Goal: Task Accomplishment & Management: Use online tool/utility

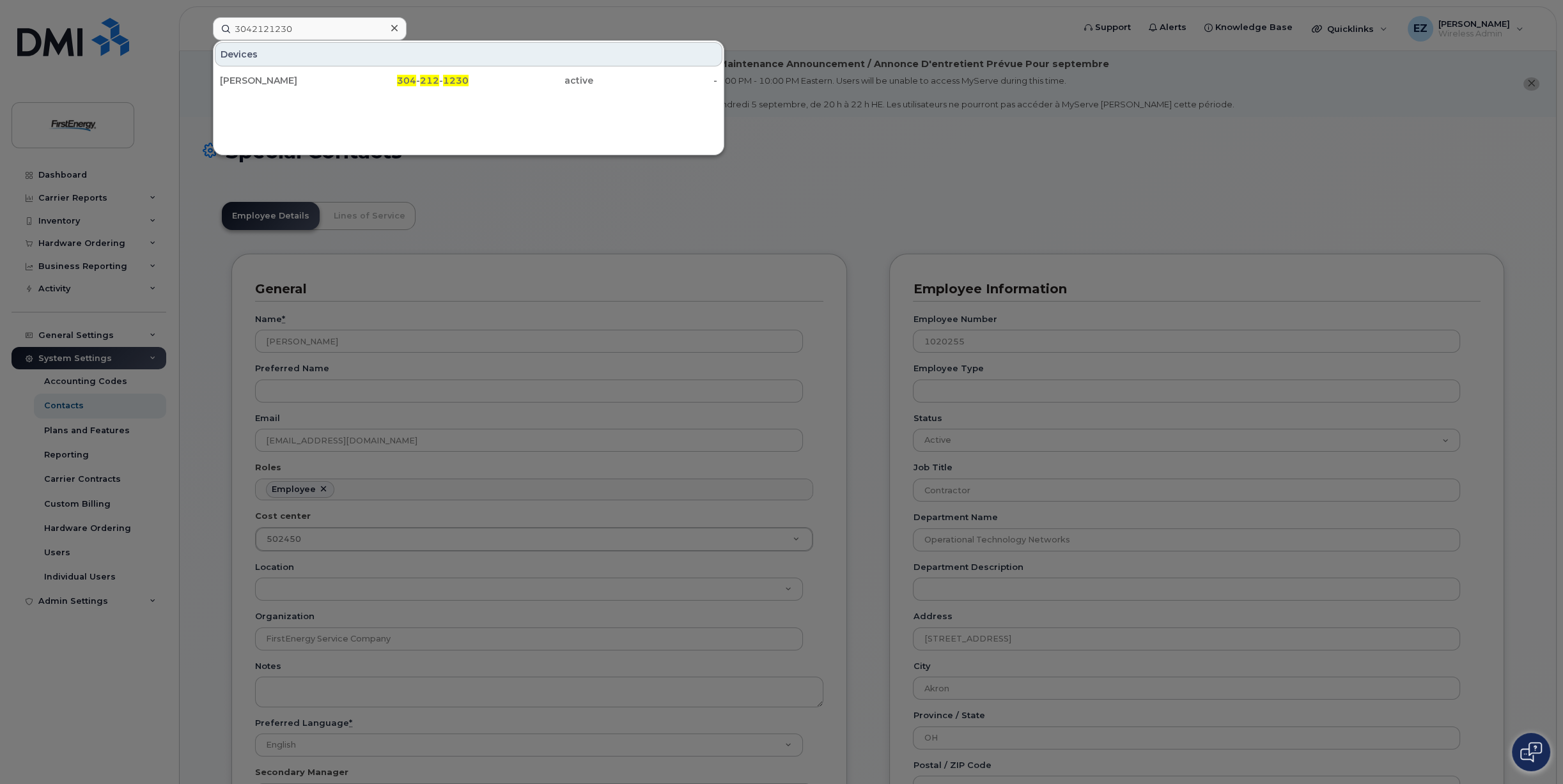
scroll to position [38, 0]
click at [554, 218] on div at bounding box center [781, 392] width 1563 height 784
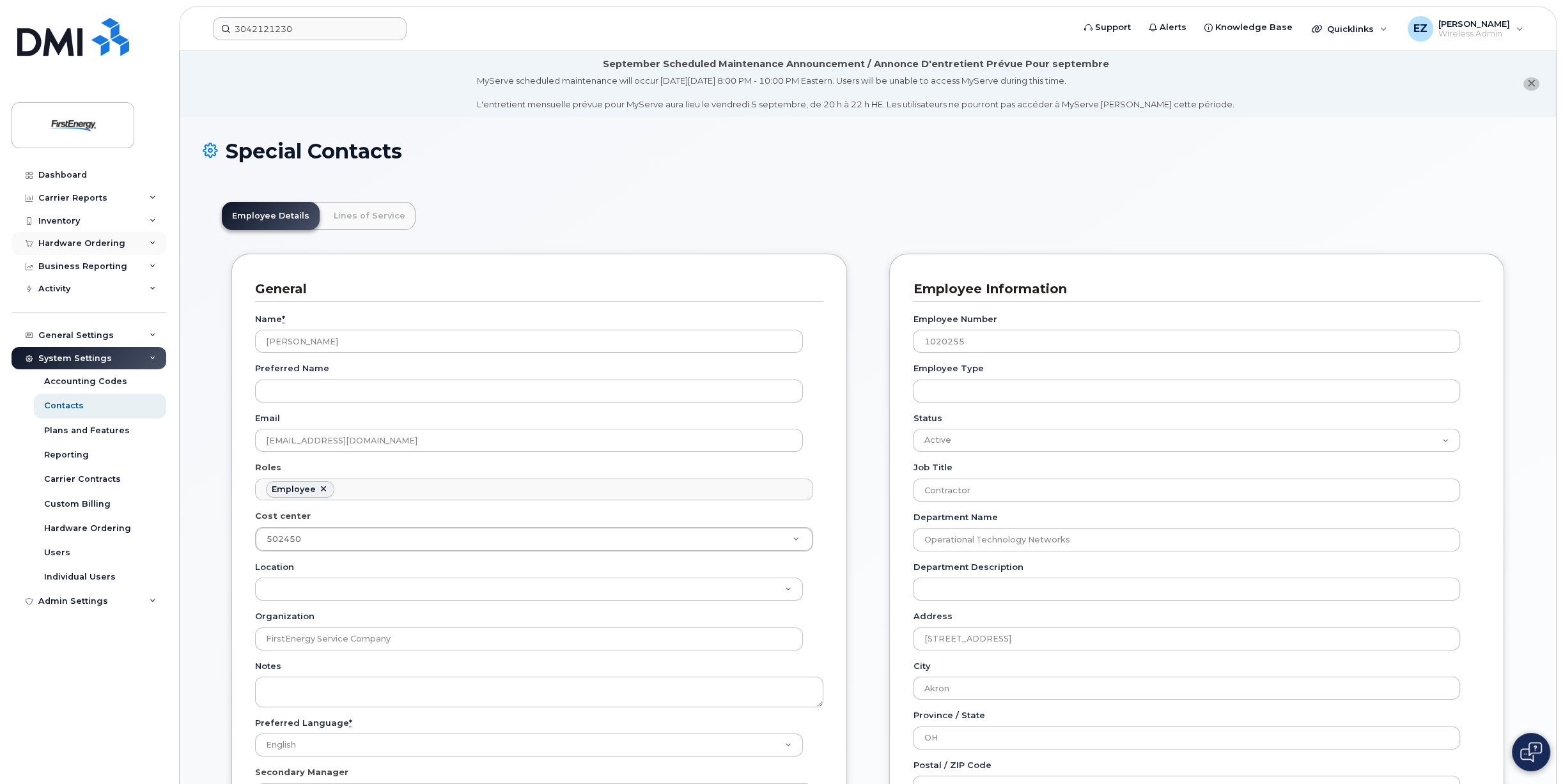
click at [70, 245] on div "Hardware Ordering" at bounding box center [82, 243] width 87 height 10
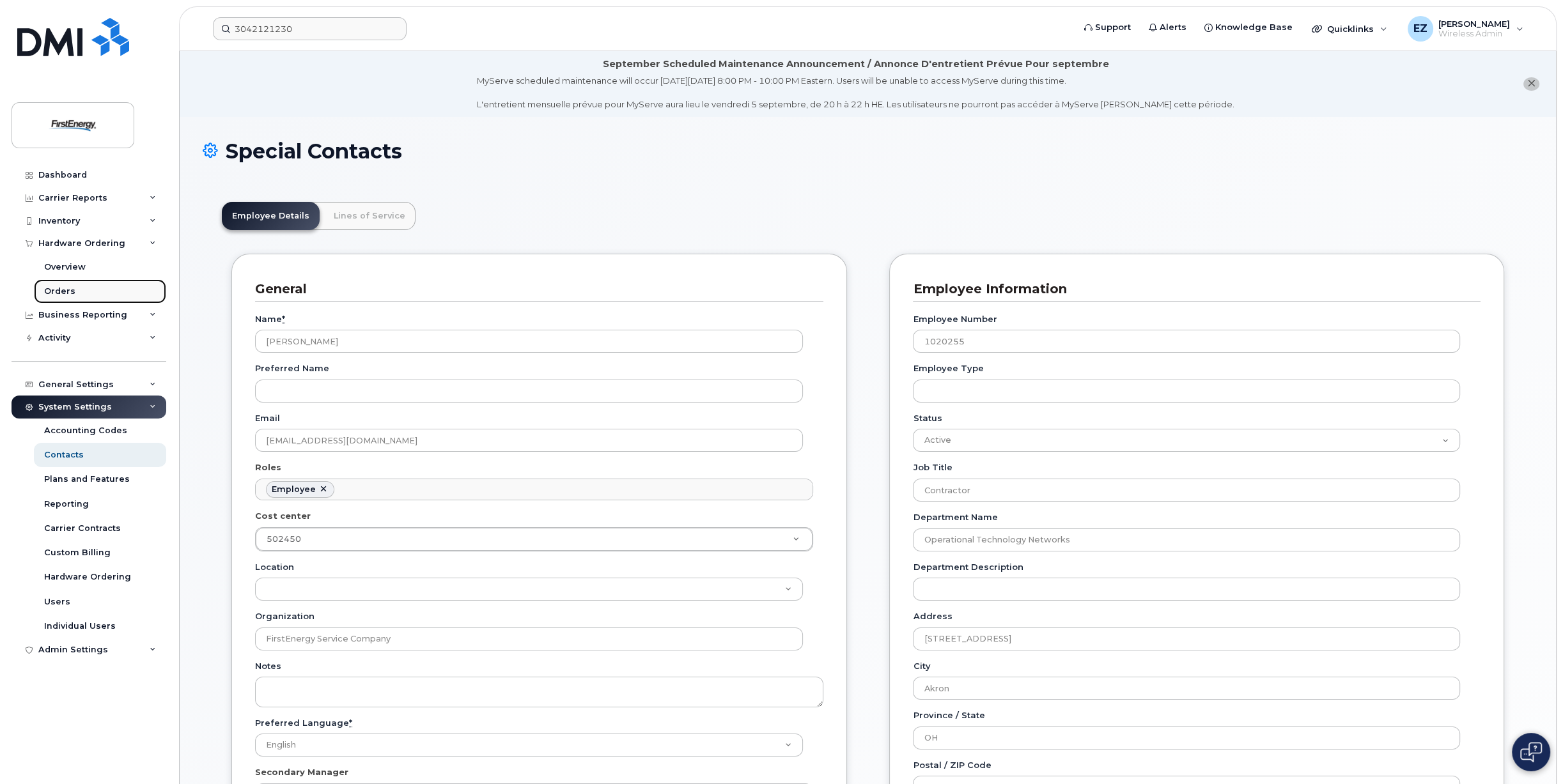
click at [59, 292] on div "Orders" at bounding box center [60, 291] width 31 height 11
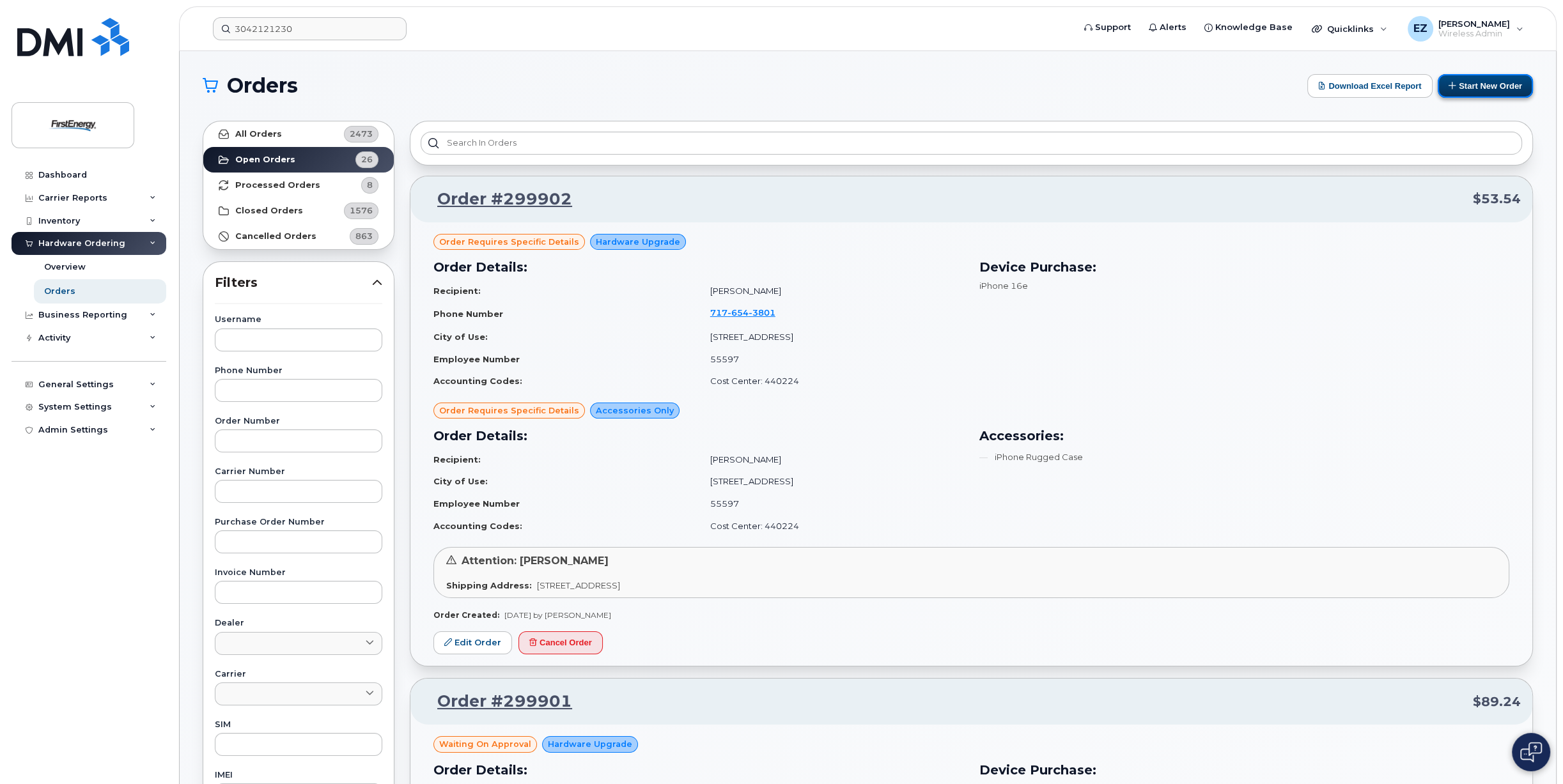
click at [1481, 89] on button "Start New Order" at bounding box center [1485, 85] width 95 height 24
